Goal: Transaction & Acquisition: Purchase product/service

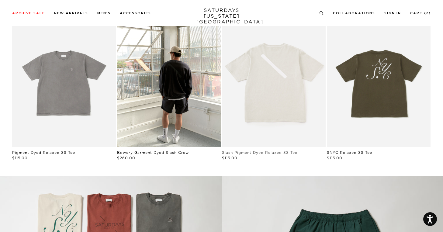
scroll to position [321, 0]
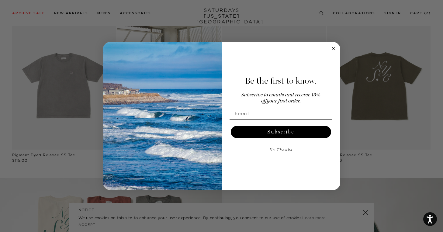
click at [334, 47] on circle "Close dialog" at bounding box center [333, 48] width 7 height 7
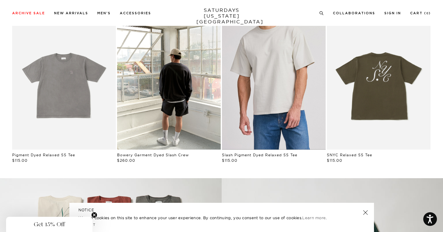
click at [282, 92] on link "Ivory | Slash Pigment Dyed Relaxed SS Tee | Saturdays NYC" at bounding box center [274, 85] width 104 height 130
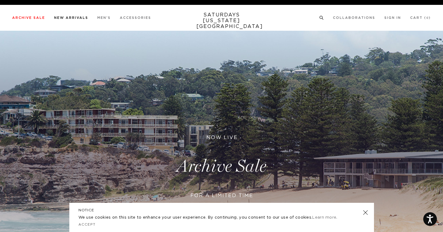
click at [70, 19] on link "New Arrivals" at bounding box center [71, 17] width 34 height 3
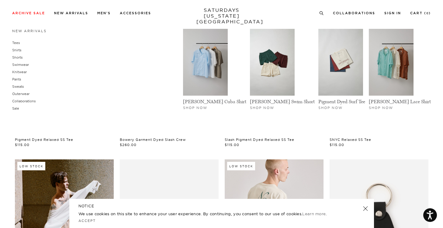
scroll to position [56, 0]
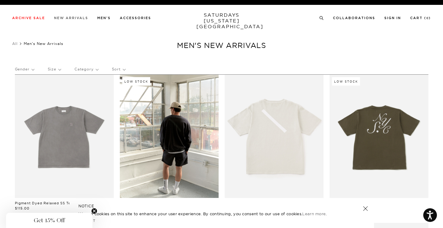
click at [77, 18] on link "New Arrivals" at bounding box center [71, 17] width 34 height 3
